Goal: Find specific page/section: Find specific page/section

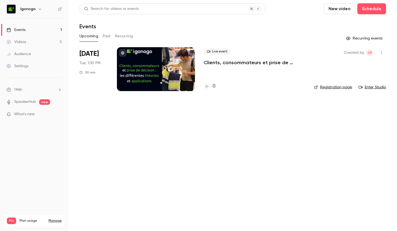
click at [21, 29] on div "Events" at bounding box center [16, 29] width 19 height 5
